Goal: Information Seeking & Learning: Learn about a topic

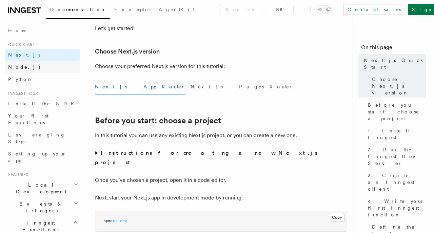
click at [38, 67] on link "Node.js" at bounding box center [42, 67] width 74 height 12
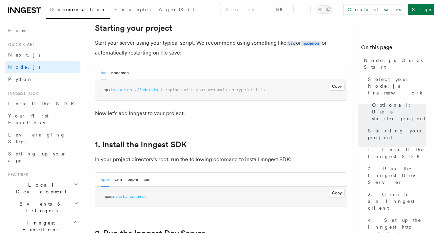
scroll to position [338, 0]
click at [119, 71] on button "nodemon" at bounding box center [120, 73] width 18 height 14
click at [103, 74] on button "tsx" at bounding box center [103, 73] width 5 height 14
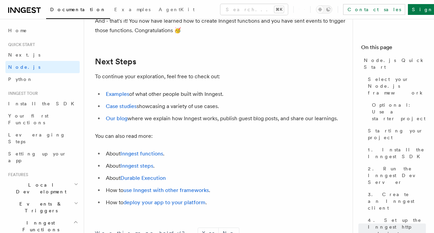
scroll to position [4117, 0]
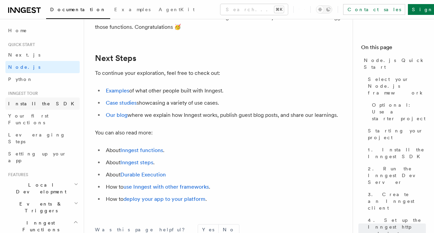
click at [34, 103] on span "Install the SDK" at bounding box center [43, 103] width 70 height 5
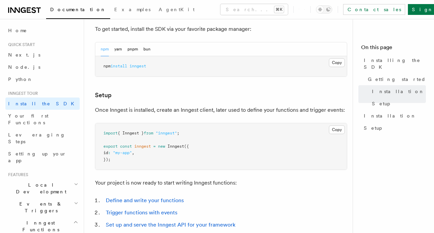
scroll to position [195, 0]
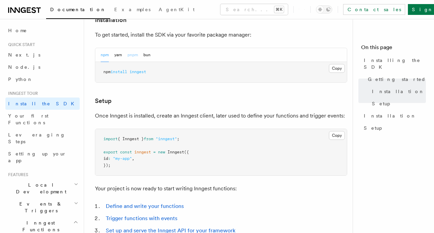
click at [137, 56] on button "pnpm" at bounding box center [132, 55] width 11 height 14
click at [104, 55] on button "npm" at bounding box center [105, 55] width 8 height 14
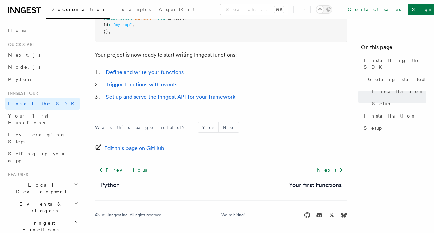
scroll to position [331, 0]
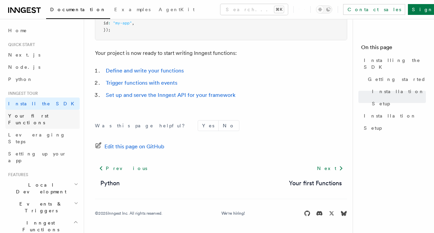
click at [48, 118] on span "Your first Functions" at bounding box center [28, 119] width 40 height 12
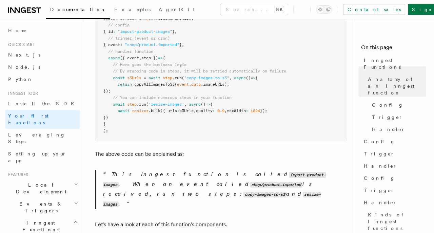
scroll to position [213, 0]
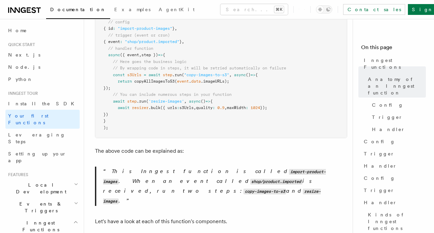
click at [165, 54] on span "{" at bounding box center [164, 55] width 2 height 5
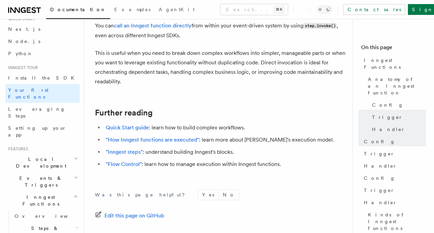
scroll to position [24, 0]
click at [48, 105] on link "Leveraging Steps" at bounding box center [42, 113] width 74 height 19
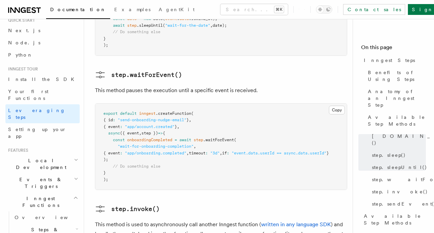
scroll to position [1058, 0]
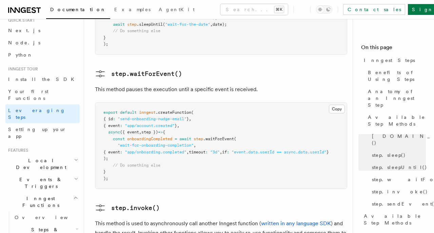
click at [297, 136] on pre "export default inngest .createFunction ( { id : "send-onboarding-nudge-email" }…" at bounding box center [221, 146] width 252 height 86
click at [315, 203] on h3 "step.invoke()" at bounding box center [221, 208] width 252 height 11
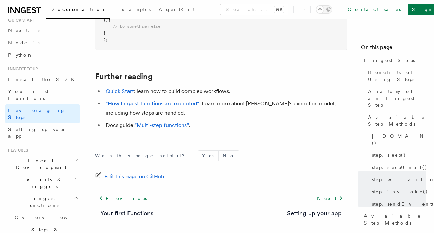
scroll to position [1614, 0]
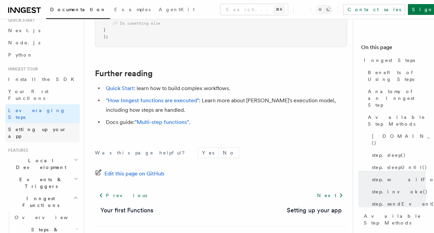
click at [46, 127] on span "Setting up your app" at bounding box center [37, 133] width 58 height 12
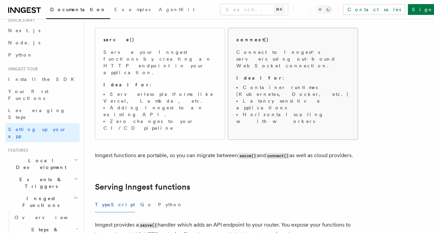
scroll to position [91, 0]
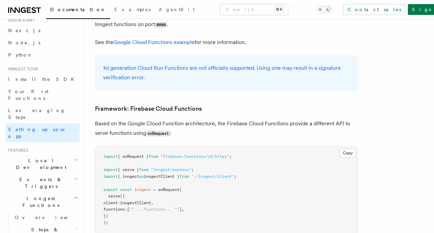
scroll to position [2974, 0]
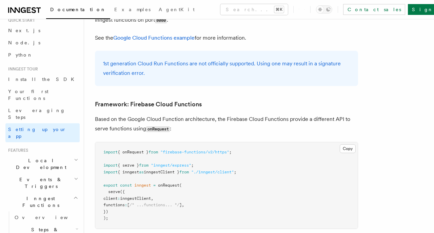
click at [50, 155] on h2 "Local Development" at bounding box center [42, 164] width 74 height 19
click at [42, 174] on link "Overview" at bounding box center [46, 180] width 68 height 12
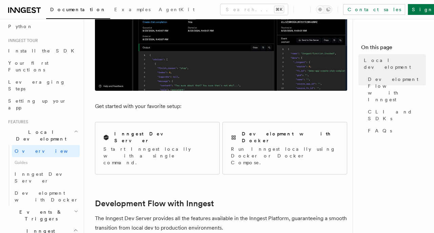
scroll to position [55, 0]
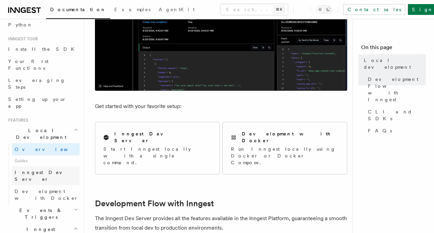
click at [39, 170] on span "Inngest Dev Server" at bounding box center [44, 176] width 58 height 12
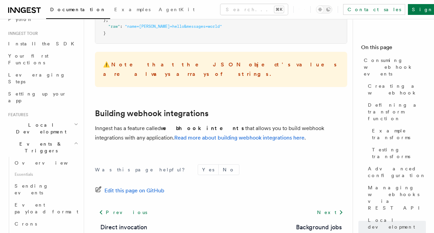
scroll to position [2808, 0]
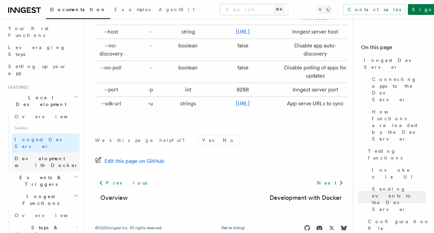
scroll to position [97, 0]
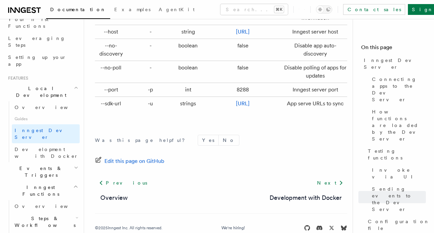
click at [77, 165] on icon "button" at bounding box center [76, 167] width 4 height 5
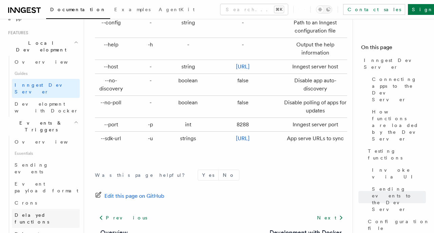
scroll to position [149, 0]
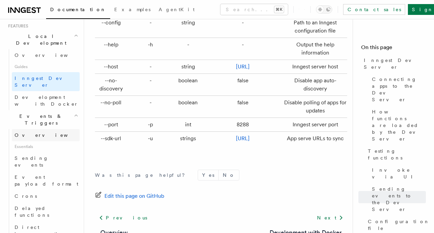
click at [31, 133] on span "Overview" at bounding box center [50, 135] width 70 height 5
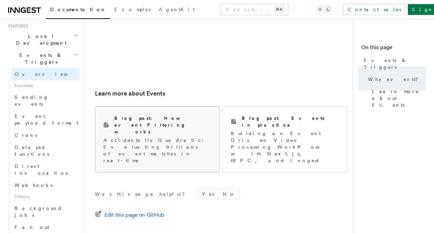
scroll to position [494, 0]
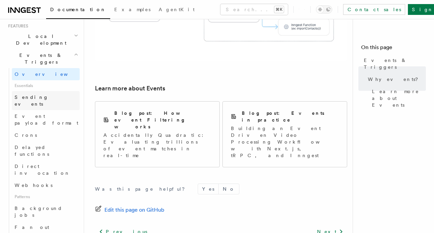
click at [40, 95] on span "Sending events" at bounding box center [32, 101] width 34 height 12
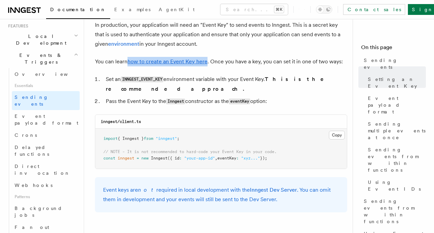
scroll to position [552, 0]
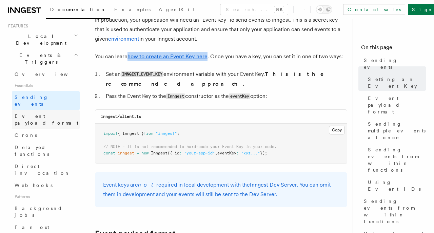
click at [53, 114] on span "Event payload format" at bounding box center [47, 120] width 64 height 12
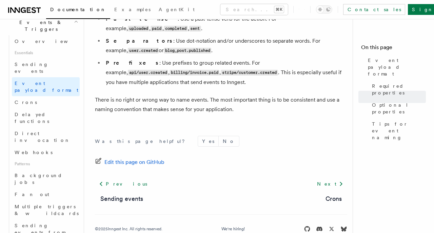
scroll to position [548, 0]
click at [49, 112] on span "Delayed functions" at bounding box center [32, 118] width 35 height 12
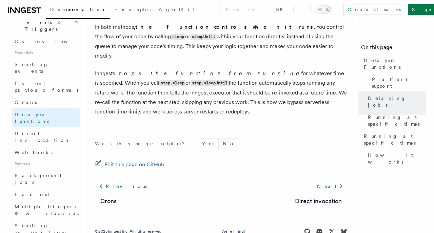
scroll to position [666, 0]
click at [39, 131] on span "Direct invocation" at bounding box center [43, 137] width 56 height 12
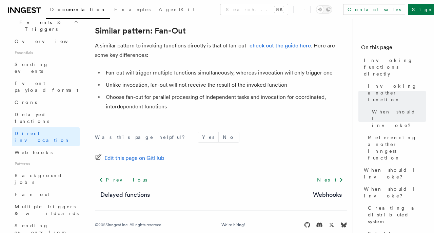
scroll to position [1031, 0]
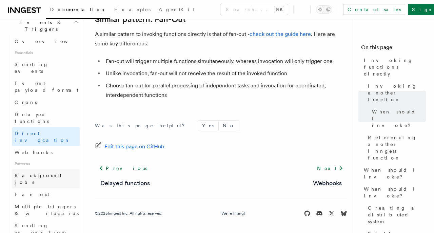
click at [64, 170] on link "Background jobs" at bounding box center [46, 179] width 68 height 19
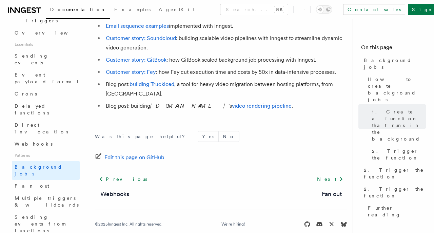
scroll to position [706, 0]
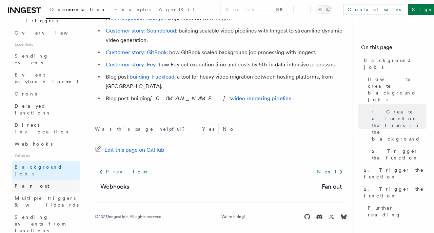
click at [27, 183] on span "Fan out" at bounding box center [32, 186] width 35 height 7
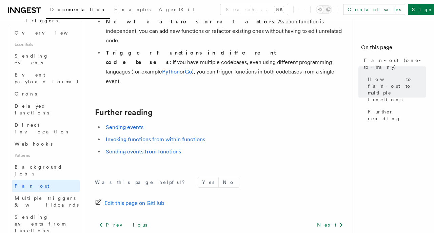
scroll to position [990, 0]
click at [59, 196] on span "Multiple triggers & wildcards" at bounding box center [47, 202] width 64 height 12
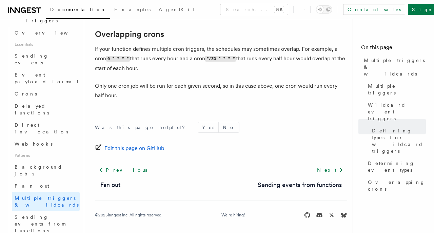
scroll to position [894, 0]
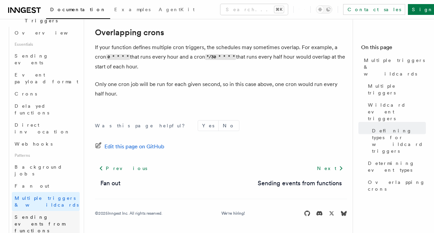
click at [61, 215] on span "Sending events from functions" at bounding box center [40, 224] width 51 height 19
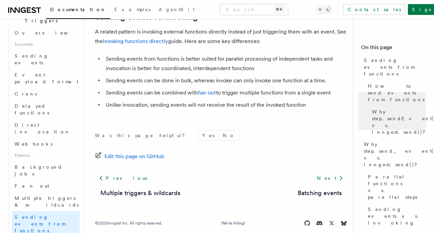
scroll to position [1007, 0]
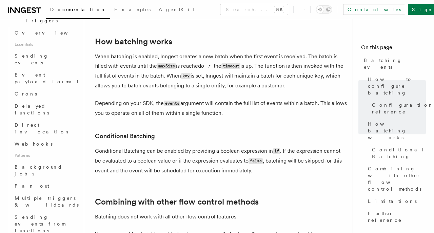
scroll to position [588, 0]
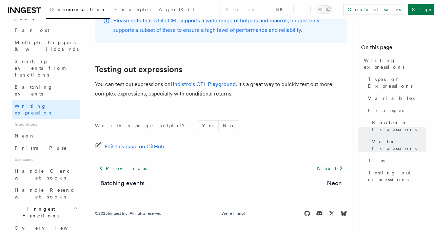
scroll to position [348, 0]
click at [33, 224] on span "Overview" at bounding box center [50, 226] width 70 height 5
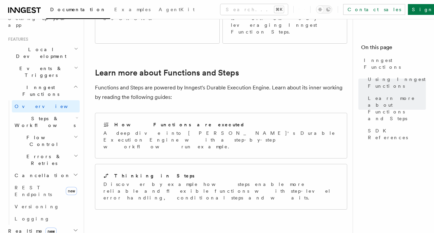
scroll to position [135, 0]
click at [53, 116] on span "Steps & Workflows" at bounding box center [44, 123] width 64 height 14
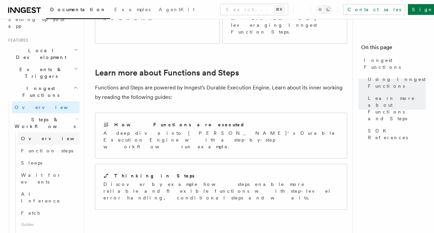
click at [51, 133] on link "Overview" at bounding box center [48, 139] width 61 height 12
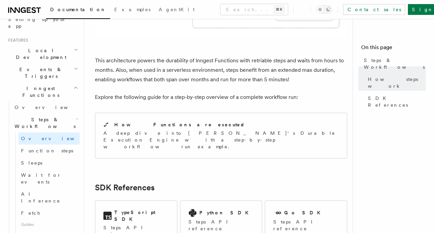
scroll to position [669, 0]
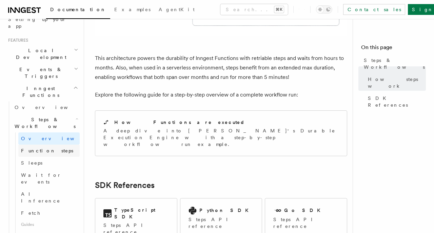
click at [51, 148] on span "Function steps" at bounding box center [47, 150] width 52 height 5
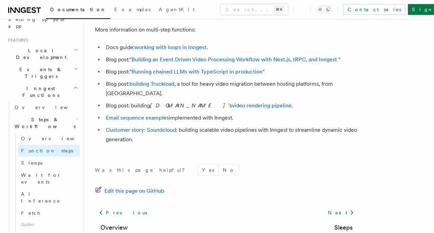
scroll to position [2336, 0]
click at [25, 160] on span "Sleeps" at bounding box center [31, 162] width 21 height 5
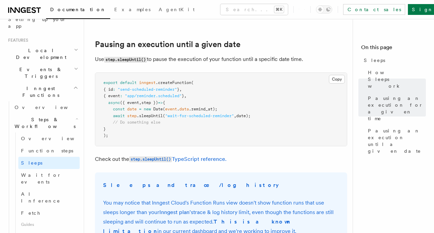
scroll to position [388, 0]
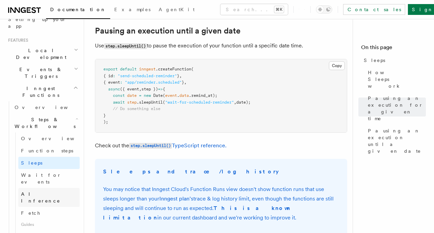
click at [46, 192] on span "AI Inference" at bounding box center [40, 198] width 39 height 12
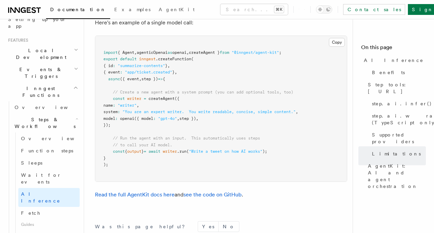
scroll to position [2078, 0]
drag, startPoint x: 121, startPoint y: 82, endPoint x: 232, endPoint y: 84, distance: 111.2
click at [232, 90] on span "// Create a new agent with a system prompt (you can add optional tools, too)" at bounding box center [203, 92] width 180 height 5
click at [225, 99] on pre "import { Agent , agenticOpenai as openai , createAgent } from "@inngest/agent-k…" at bounding box center [221, 109] width 252 height 146
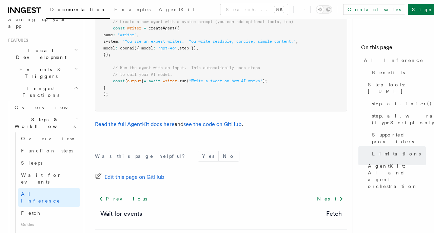
scroll to position [2169, 0]
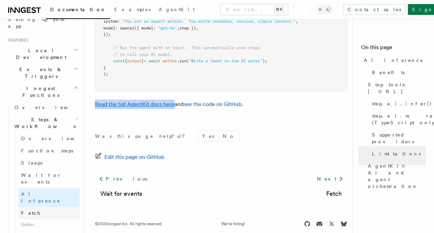
click at [30, 211] on span "Fetch" at bounding box center [31, 213] width 20 height 5
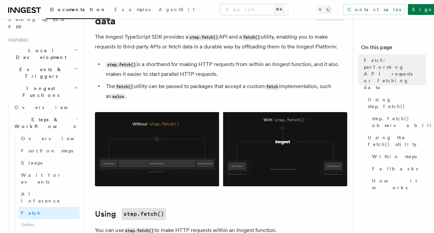
scroll to position [43, 0]
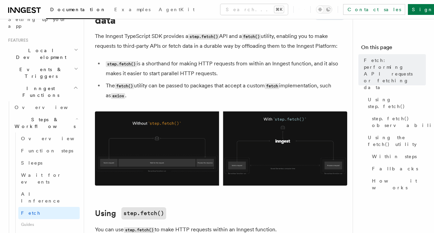
click at [266, 67] on li "step.fetch() is a shorthand for making HTTP requests from within an Inngest fun…" at bounding box center [225, 68] width 243 height 19
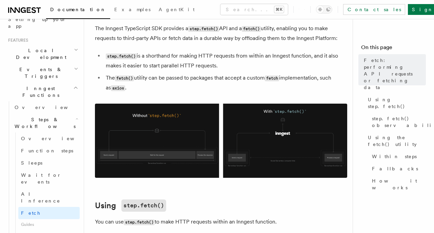
scroll to position [50, 0]
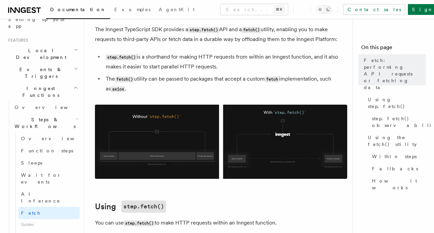
click at [196, 82] on li "The fetch() utility can be passed to packages that accept a custom fetch implem…" at bounding box center [225, 84] width 243 height 20
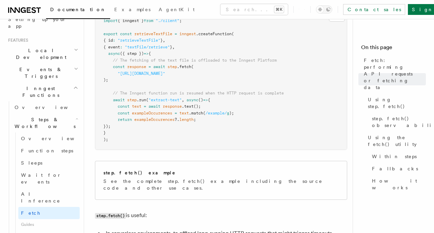
scroll to position [314, 0]
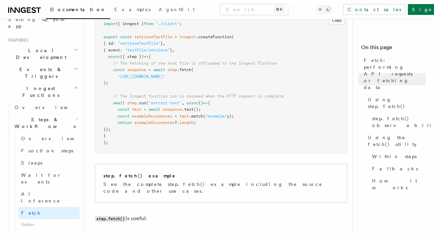
click at [177, 80] on pre "import { inngest } from "./client" ; export const retrieveTextFile = inngest .c…" at bounding box center [221, 83] width 252 height 139
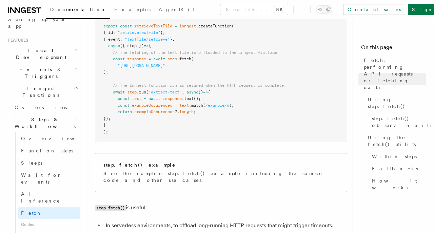
scroll to position [327, 0]
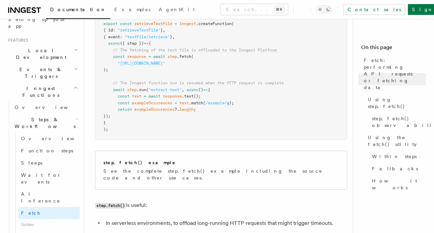
click at [177, 85] on span "// The Inngest function run is resumed when the HTTP request is complete" at bounding box center [198, 83] width 171 height 5
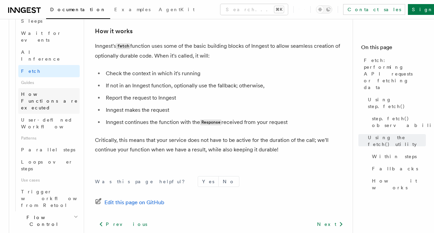
scroll to position [278, 0]
click at [56, 116] on span "User-defined Workflows" at bounding box center [51, 122] width 61 height 12
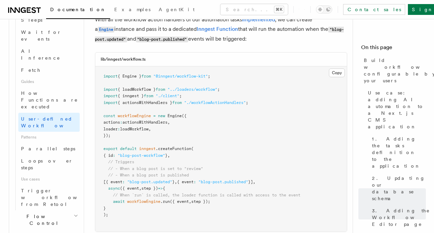
scroll to position [3028, 0]
click at [44, 146] on span "Parallel steps" at bounding box center [48, 148] width 54 height 5
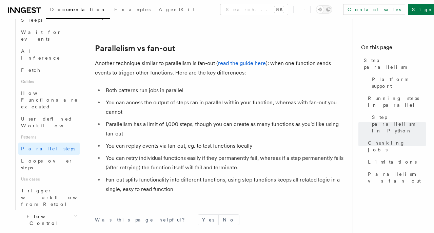
scroll to position [1328, 0]
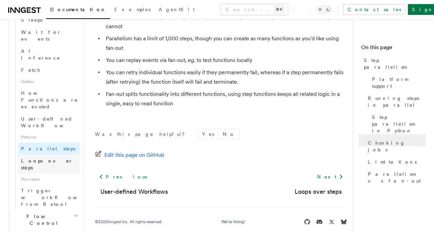
click at [40, 158] on span "Loops over steps" at bounding box center [47, 164] width 52 height 12
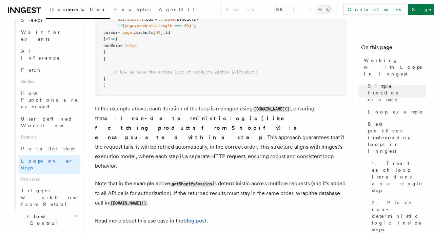
scroll to position [859, 0]
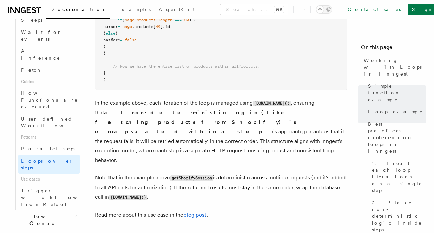
click at [48, 211] on h2 "Flow Control" at bounding box center [46, 220] width 68 height 19
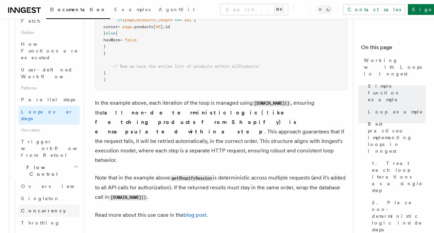
scroll to position [331, 0]
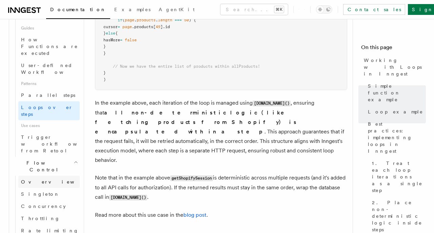
click at [31, 179] on span "Overview" at bounding box center [56, 181] width 70 height 5
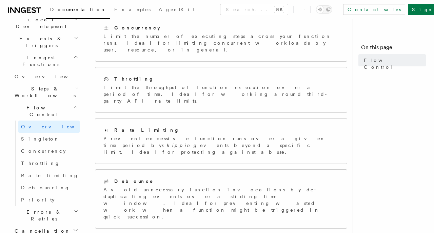
scroll to position [166, 0]
click at [42, 132] on link "Singleton" at bounding box center [48, 138] width 61 height 12
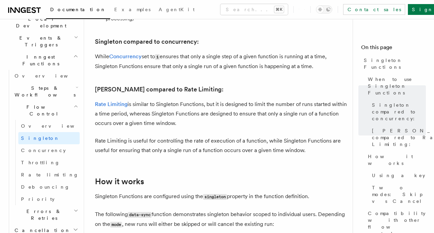
scroll to position [330, 0]
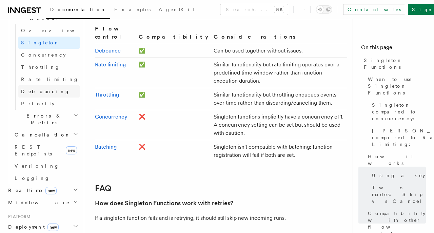
scroll to position [263, 0]
click at [56, 127] on h2 "Cancellation" at bounding box center [46, 133] width 68 height 12
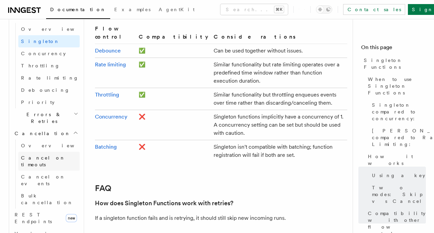
click at [56, 155] on span "Cancel on timeouts" at bounding box center [43, 161] width 44 height 12
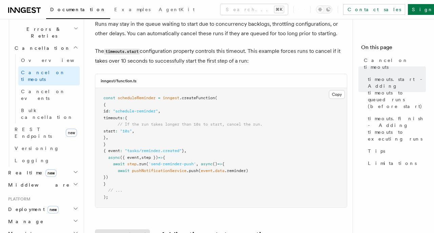
scroll to position [184, 0]
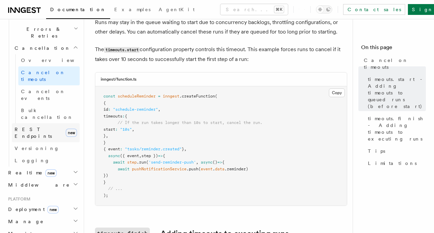
click at [74, 129] on span "new" at bounding box center [71, 133] width 11 height 8
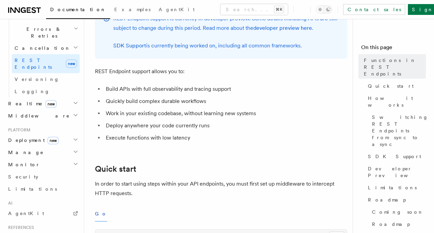
scroll to position [84, 0]
click at [25, 137] on span "Deployment new" at bounding box center [31, 140] width 53 height 7
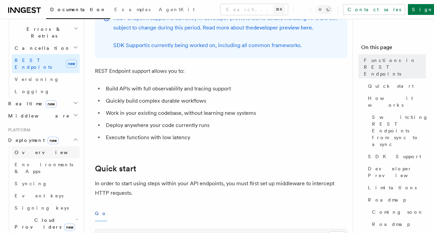
click at [32, 150] on span "Overview" at bounding box center [50, 152] width 70 height 5
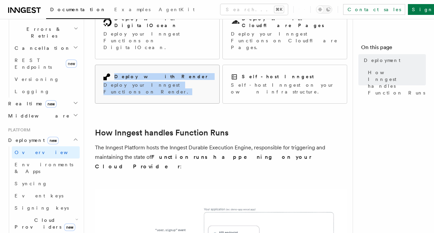
scroll to position [158, 0]
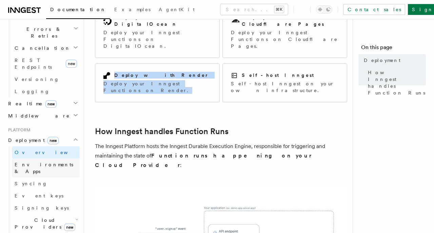
click at [59, 162] on span "Environments & Apps" at bounding box center [44, 168] width 59 height 12
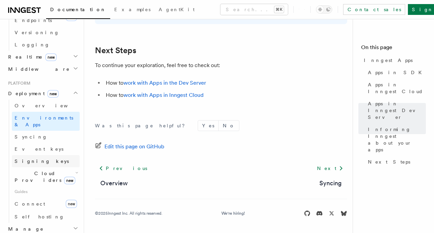
scroll to position [318, 0]
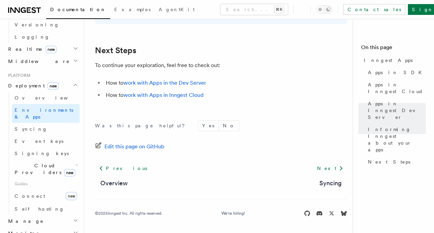
click at [76, 162] on icon "button" at bounding box center [76, 164] width 3 height 5
click at [39, 179] on link "Vercel" at bounding box center [48, 185] width 61 height 12
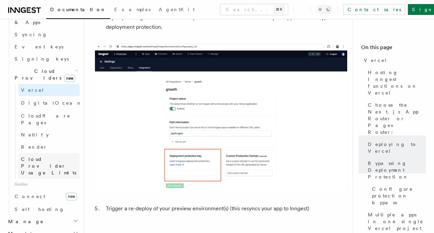
scroll to position [413, 0]
click at [38, 189] on link "Connect new" at bounding box center [46, 196] width 68 height 14
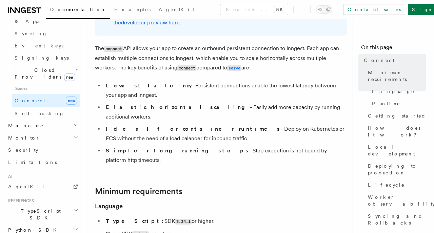
scroll to position [67, 0]
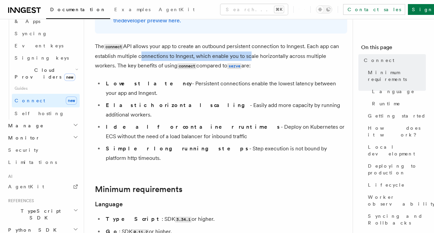
drag, startPoint x: 138, startPoint y: 58, endPoint x: 246, endPoint y: 59, distance: 108.5
click at [246, 59] on p "The connect API allows your app to create an outbound persistent connection to …" at bounding box center [221, 56] width 252 height 29
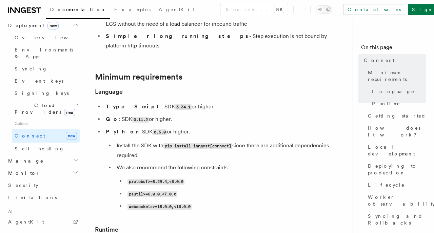
scroll to position [379, 0]
click at [43, 142] on link "Self hosting" at bounding box center [46, 148] width 68 height 12
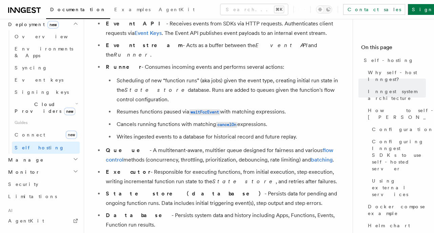
scroll to position [417, 0]
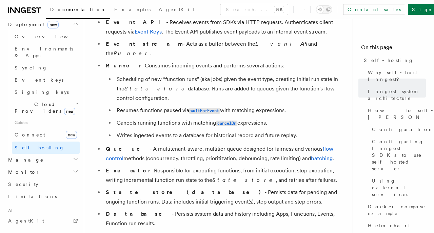
click at [42, 154] on h2 "Manage" at bounding box center [42, 160] width 74 height 12
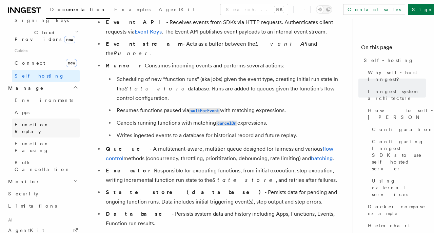
scroll to position [458, 0]
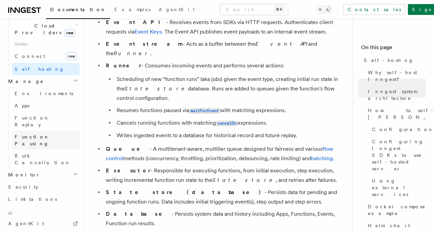
click at [49, 134] on span "Function Pausing" at bounding box center [32, 140] width 35 height 12
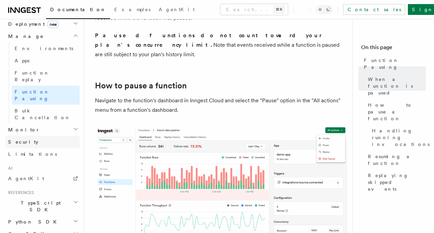
scroll to position [384, 0]
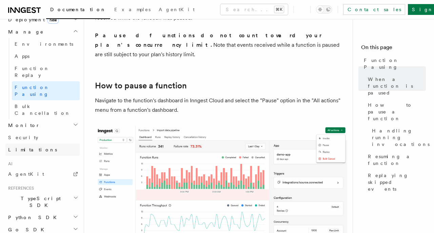
click at [36, 144] on link "Limitations" at bounding box center [42, 150] width 74 height 12
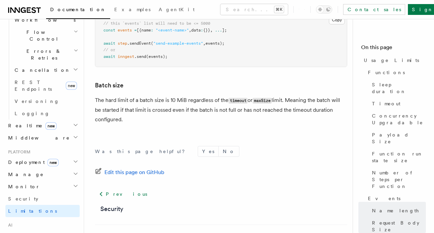
scroll to position [242, 0]
click at [77, 133] on icon "button" at bounding box center [75, 135] width 5 height 5
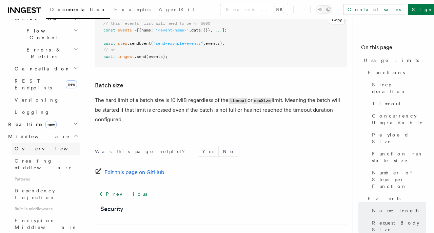
click at [43, 143] on link "Overview" at bounding box center [46, 149] width 68 height 12
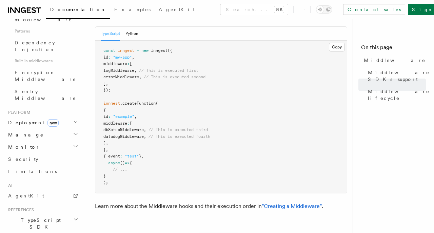
scroll to position [391, 0]
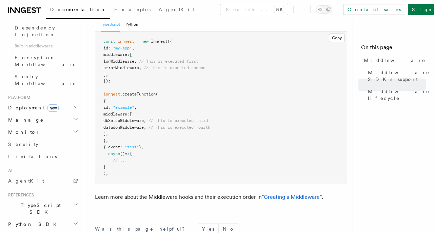
scroll to position [397, 0]
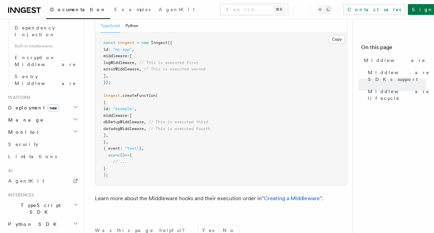
click at [80, 112] on header "Search... Documentation Examples AgentKit Home Quick start Next.js Node.js Pyth…" at bounding box center [42, 126] width 84 height 214
click at [78, 199] on h2 "TypeScript SDK" at bounding box center [42, 208] width 74 height 19
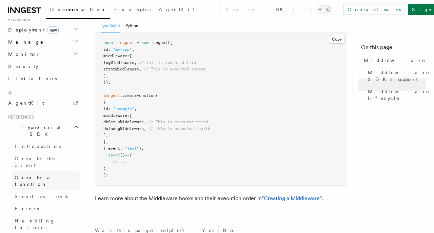
scroll to position [484, 0]
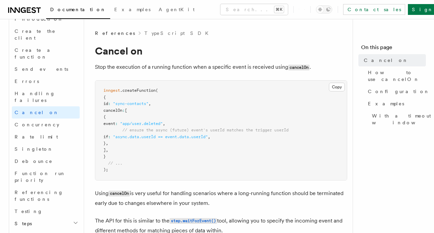
scroll to position [502, 0]
click at [76, 219] on icon "button" at bounding box center [75, 221] width 5 height 5
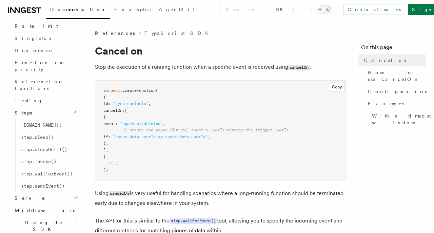
scroll to position [616, 0]
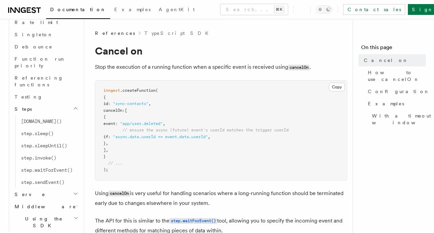
click at [77, 216] on icon "button" at bounding box center [76, 218] width 5 height 5
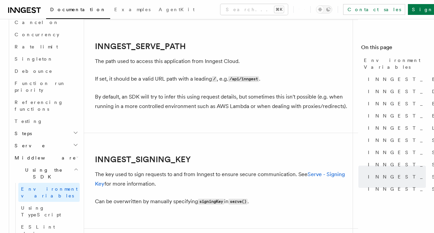
scroll to position [1074, 0]
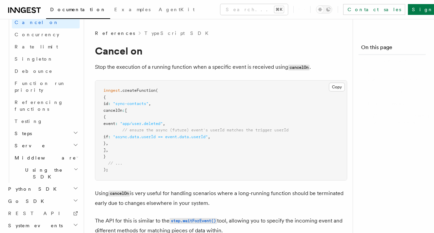
scroll to position [543, 0]
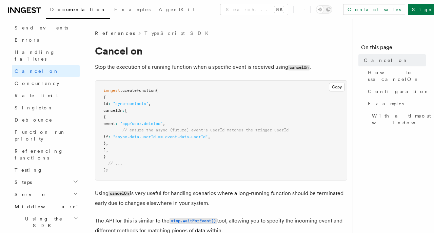
click at [46, 213] on h2 "Using the SDK" at bounding box center [46, 222] width 68 height 19
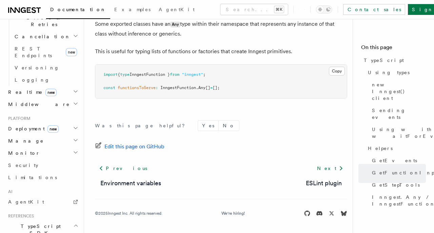
scroll to position [273, 0]
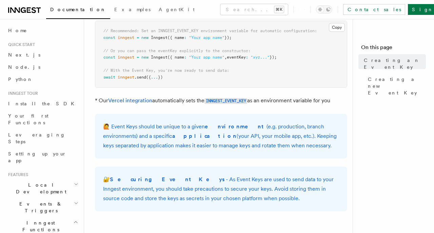
scroll to position [105, 0]
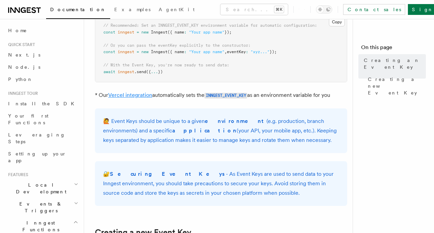
click at [138, 96] on link "Vercel integration" at bounding box center [130, 95] width 44 height 6
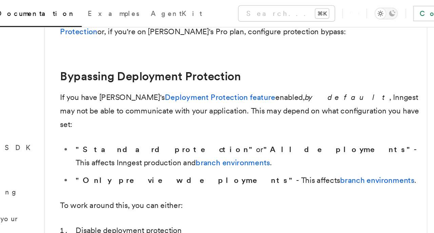
scroll to position [347, 0]
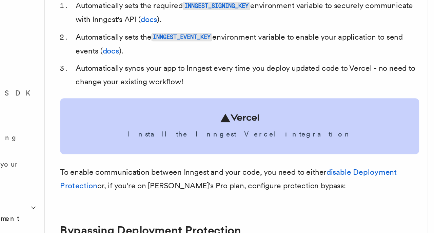
click at [207, 129] on link "Install the Inngest Vercel integration" at bounding box center [221, 126] width 252 height 39
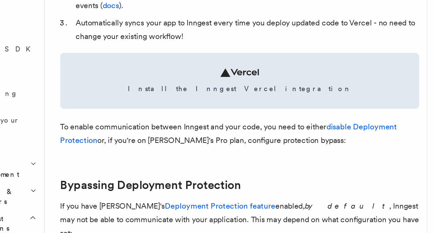
scroll to position [348, 0]
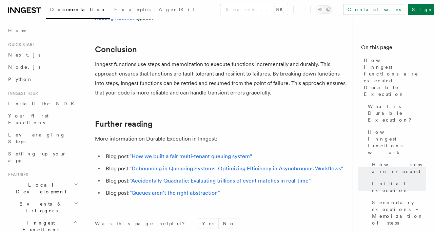
scroll to position [1382, 0]
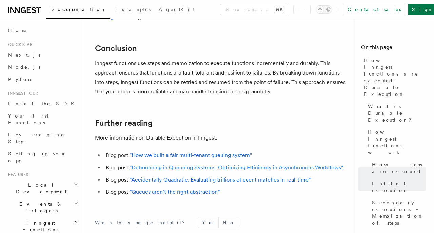
click at [212, 164] on link ""Debouncing in Queueing Systems: Optimizing Efficiency in Asynchronous Workflow…" at bounding box center [237, 167] width 214 height 6
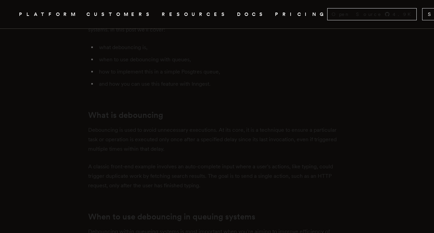
scroll to position [324, 0]
click at [249, 110] on p "Debouncing within queueing systems is most important when you're aiming to impr…" at bounding box center [217, 114] width 258 height 38
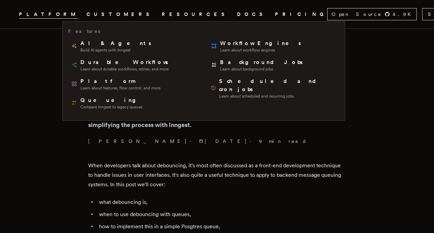
scroll to position [130, 0]
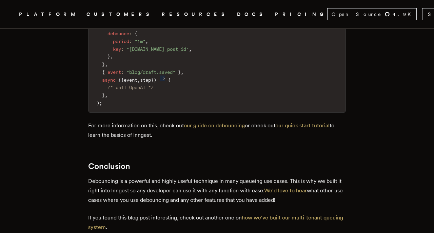
scroll to position [2155, 0]
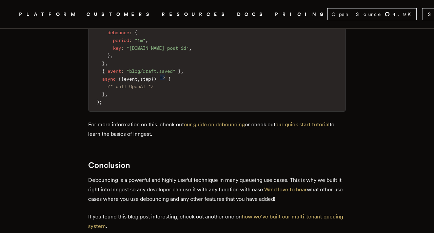
click at [231, 121] on link "our guide on debouncing" at bounding box center [214, 124] width 61 height 6
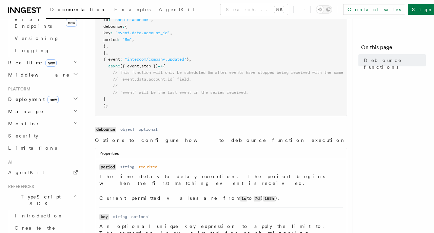
scroll to position [26, 0]
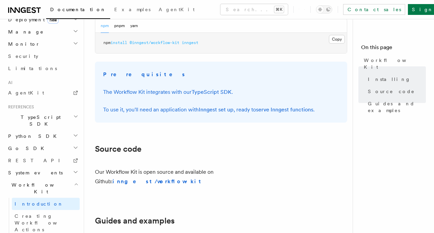
scroll to position [302, 0]
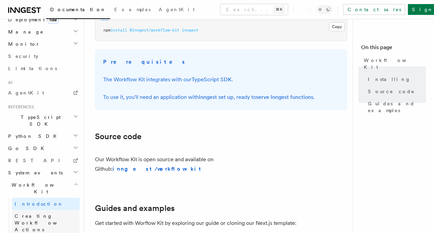
click at [60, 214] on span "Creating Workflow Actions" at bounding box center [44, 223] width 59 height 19
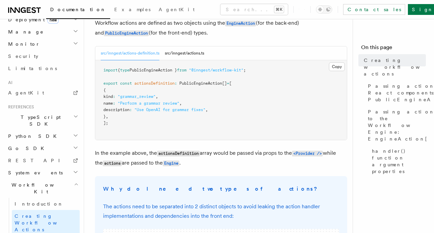
scroll to position [82, 0]
click at [200, 54] on button "src/inngest/actions.ts" at bounding box center [184, 53] width 39 height 14
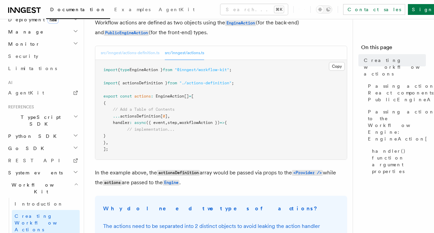
click at [129, 50] on button "src/inngest/actions-definition.ts" at bounding box center [130, 53] width 59 height 14
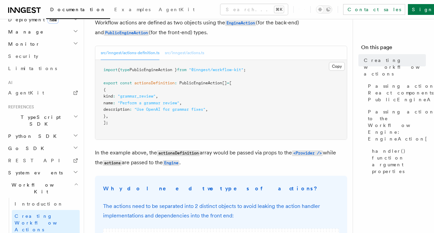
click at [184, 53] on button "src/inngest/actions.ts" at bounding box center [184, 53] width 39 height 14
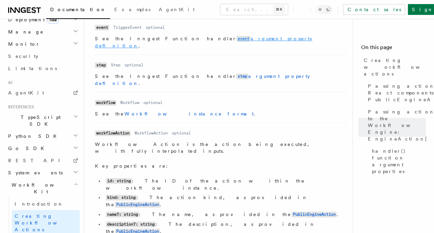
scroll to position [940, 0]
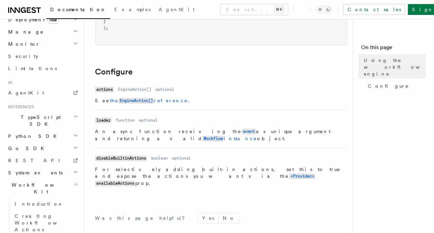
scroll to position [236, 0]
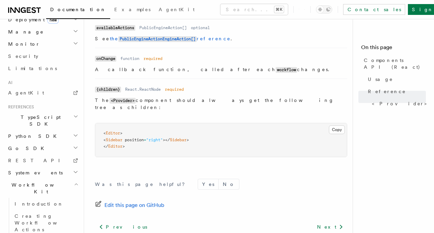
scroll to position [676, 0]
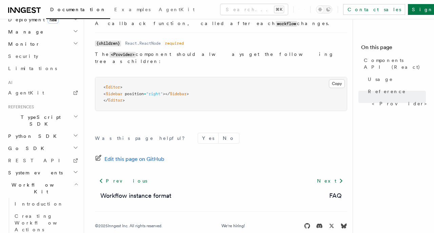
click at [76, 184] on icon "button" at bounding box center [76, 184] width 3 height 1
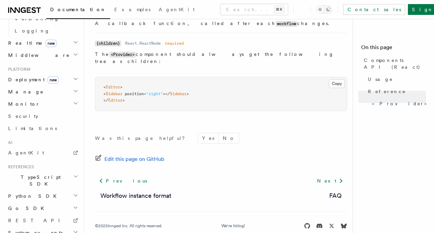
scroll to position [323, 0]
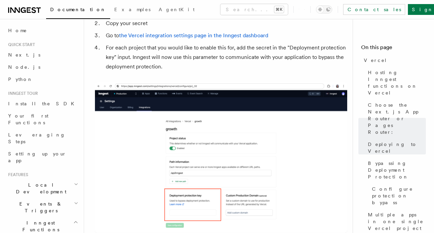
scroll to position [829, 0]
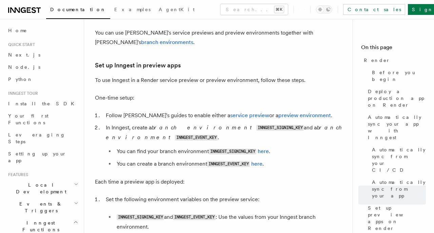
scroll to position [1205, 0]
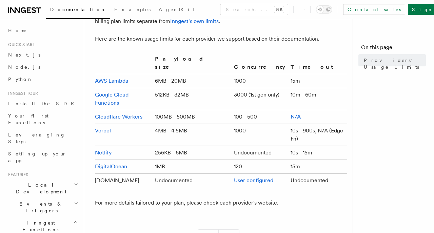
scroll to position [54, 0]
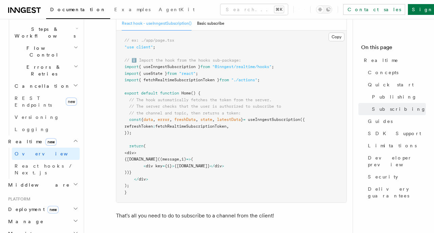
scroll to position [1243, 0]
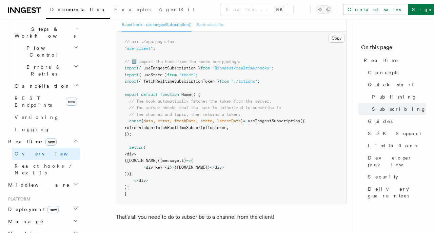
click at [216, 28] on button "Basic subscribe" at bounding box center [210, 25] width 27 height 14
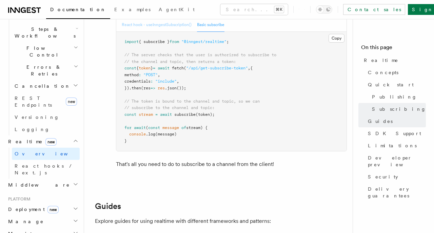
click at [166, 28] on button "React hook - useInngestSubscription()" at bounding box center [157, 25] width 70 height 14
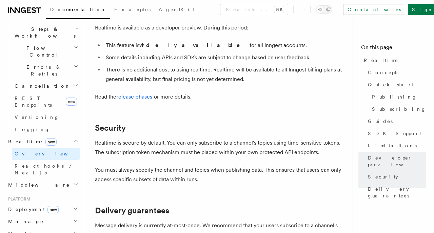
scroll to position [1798, 0]
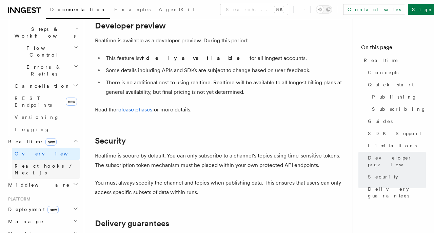
click at [51, 163] on span "React hooks / Next.js" at bounding box center [45, 169] width 60 height 12
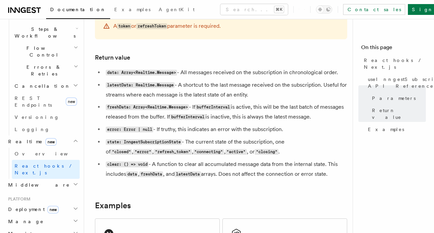
scroll to position [564, 0]
